Goal: Information Seeking & Learning: Check status

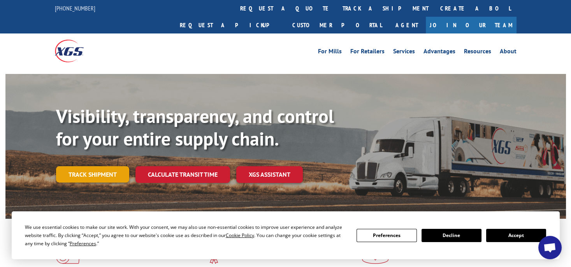
click at [84, 166] on link "Track shipment" at bounding box center [92, 174] width 73 height 16
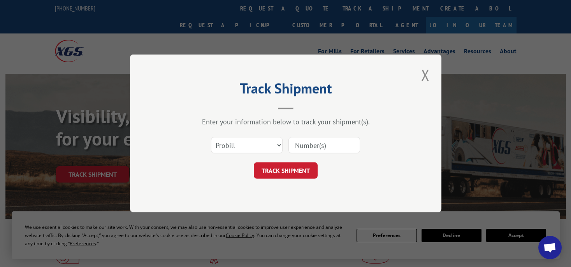
click at [341, 147] on input at bounding box center [324, 145] width 72 height 16
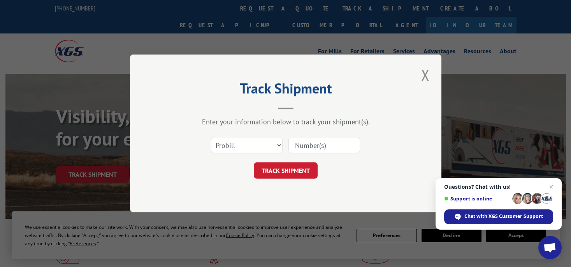
paste input "293146025"
type input "293146025"
click at [311, 168] on button "TRACK SHIPMENT" at bounding box center [286, 171] width 64 height 16
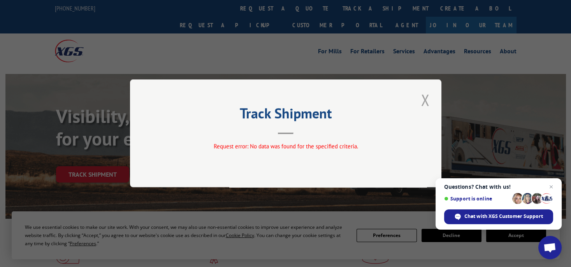
click at [429, 104] on button "Close modal" at bounding box center [424, 99] width 13 height 21
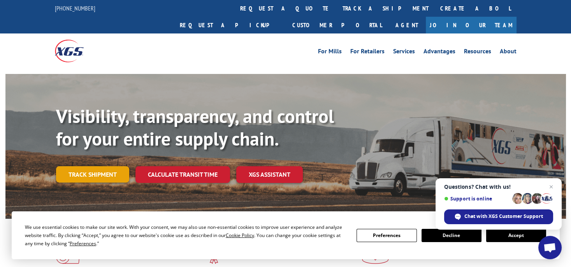
click at [91, 166] on link "Track shipment" at bounding box center [92, 174] width 73 height 16
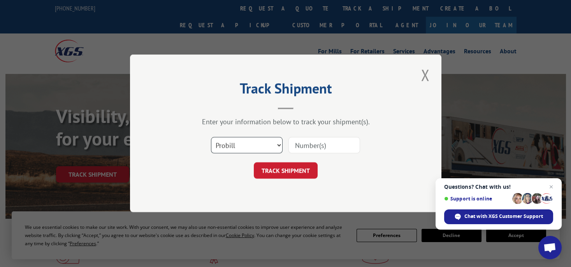
click at [230, 147] on select "Select category... Probill BOL PO" at bounding box center [247, 145] width 72 height 16
click at [211, 137] on select "Select category... Probill BOL PO" at bounding box center [247, 145] width 72 height 16
click at [226, 141] on select "Select category... Probill BOL PO" at bounding box center [247, 145] width 72 height 16
select select "po"
click at [211, 137] on select "Select category... Probill BOL PO" at bounding box center [247, 145] width 72 height 16
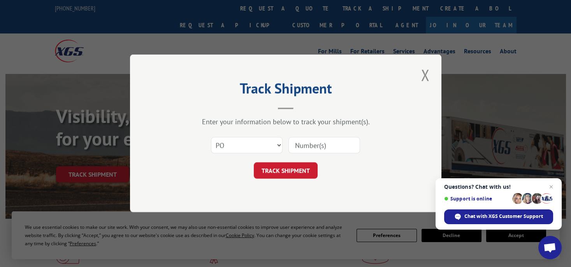
click at [308, 147] on input at bounding box center [324, 145] width 72 height 16
paste input "293146025"
type input "293146025"
click at [295, 168] on button "TRACK SHIPMENT" at bounding box center [286, 171] width 64 height 16
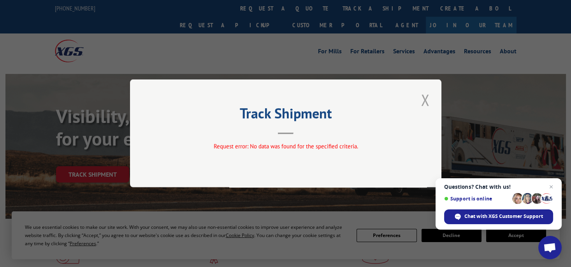
click at [420, 98] on button "Close modal" at bounding box center [424, 99] width 13 height 21
